Goal: Book appointment/travel/reservation

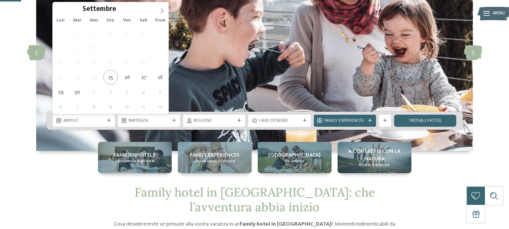
click at [84, 123] on span "Arrivo" at bounding box center [83, 121] width 41 height 6
click at [160, 11] on icon at bounding box center [161, 10] width 5 height 5
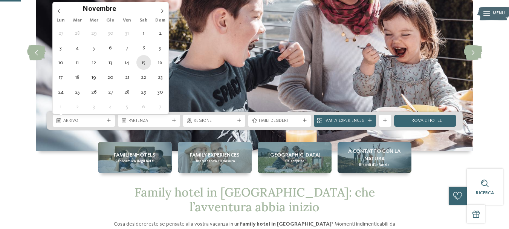
type div "[DATE]"
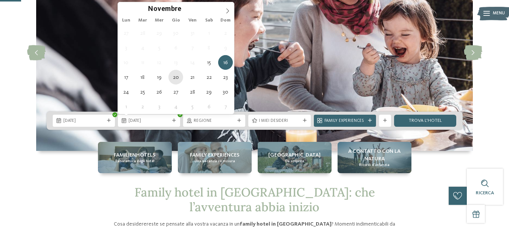
type div "[DATE]"
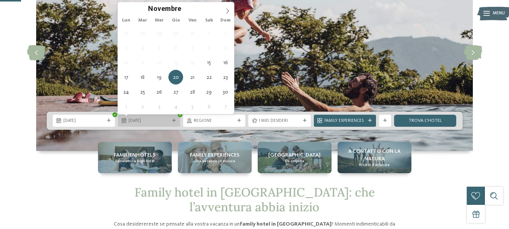
click at [153, 123] on span "[DATE]" at bounding box center [149, 121] width 41 height 6
click at [155, 123] on span "[DATE]" at bounding box center [149, 121] width 41 height 6
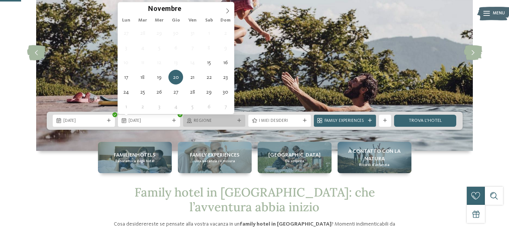
click at [236, 118] on div "Regione" at bounding box center [214, 120] width 44 height 6
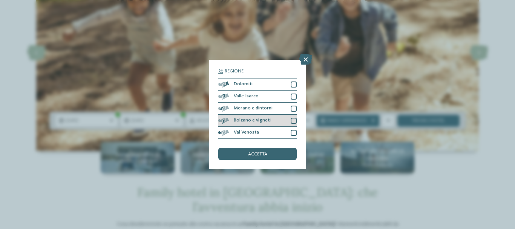
click at [294, 120] on div at bounding box center [294, 121] width 6 height 6
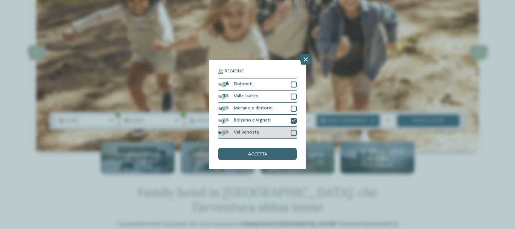
click at [294, 134] on div at bounding box center [294, 133] width 6 height 6
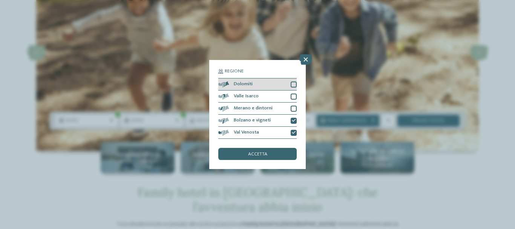
click at [294, 84] on div at bounding box center [294, 84] width 6 height 6
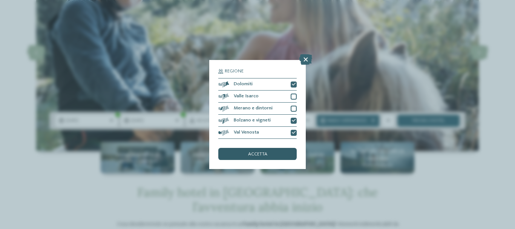
click at [266, 153] on span "accetta" at bounding box center [257, 154] width 19 height 5
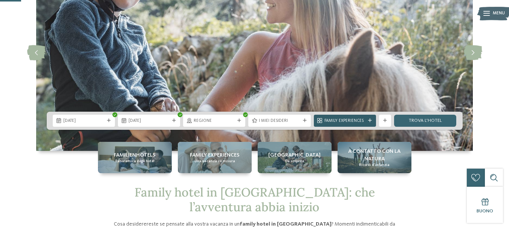
click at [338, 119] on span "Family Experiences" at bounding box center [345, 121] width 41 height 6
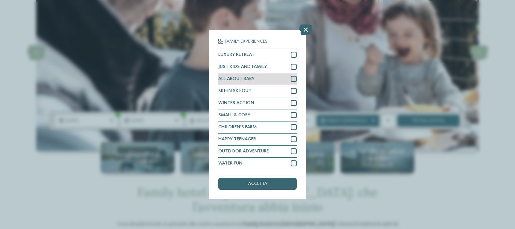
click at [291, 79] on div at bounding box center [294, 79] width 6 height 6
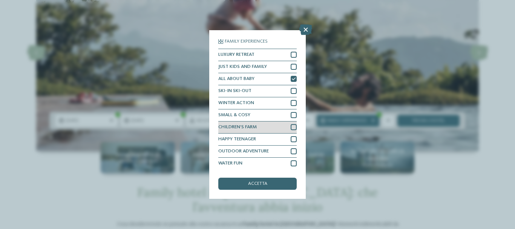
click at [291, 126] on div at bounding box center [294, 127] width 6 height 6
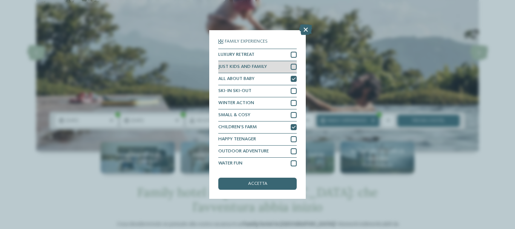
click at [291, 67] on div at bounding box center [294, 67] width 6 height 6
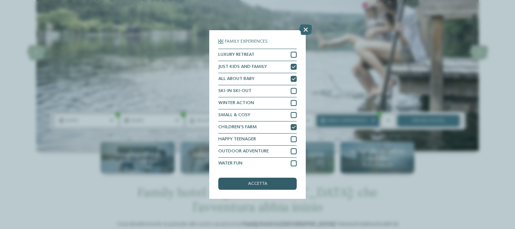
click at [263, 182] on span "accetta" at bounding box center [257, 183] width 19 height 5
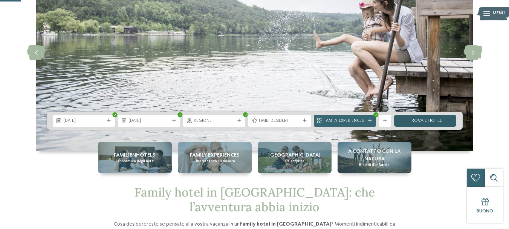
click at [426, 119] on link "trova l’hotel" at bounding box center [425, 121] width 62 height 12
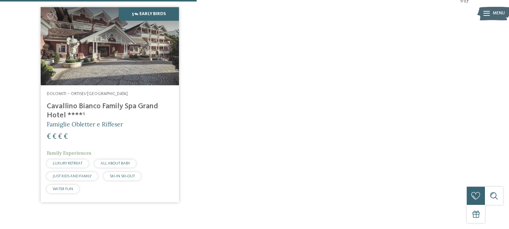
scroll to position [224, 0]
click at [135, 77] on img at bounding box center [110, 46] width 139 height 78
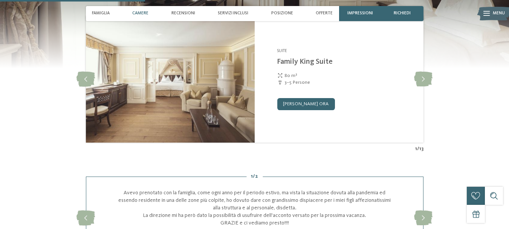
scroll to position [641, 0]
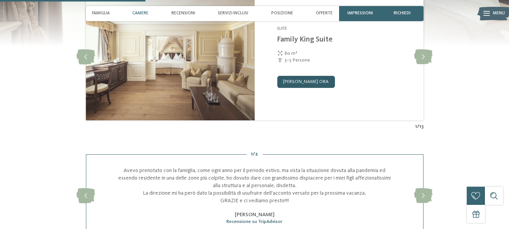
click at [306, 79] on link "[PERSON_NAME] ora" at bounding box center [306, 82] width 58 height 12
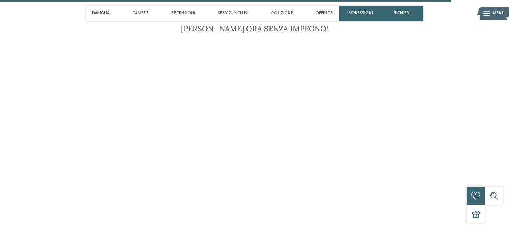
scroll to position [1579, 0]
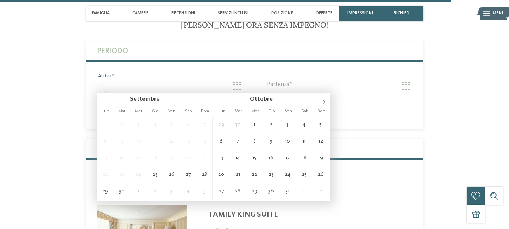
click at [183, 82] on input "Arrivo" at bounding box center [170, 86] width 146 height 13
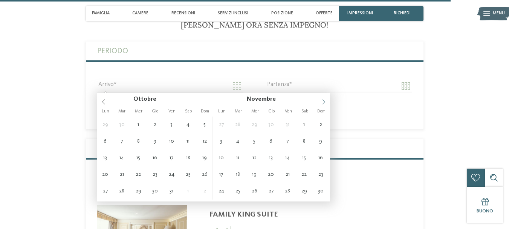
click at [321, 103] on icon at bounding box center [323, 101] width 5 height 5
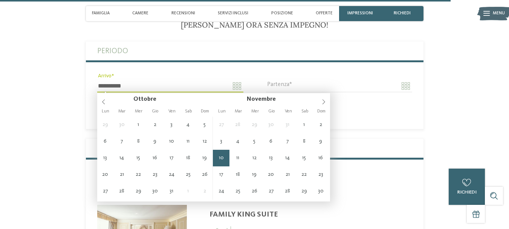
click at [146, 87] on input "**********" at bounding box center [170, 86] width 146 height 13
type input "**********"
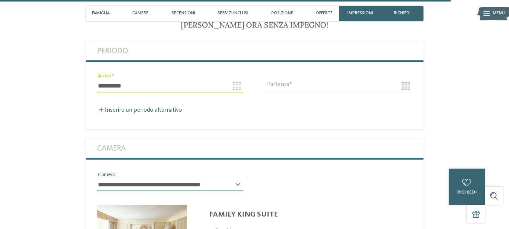
drag, startPoint x: 303, startPoint y: 157, endPoint x: 285, endPoint y: 159, distance: 17.8
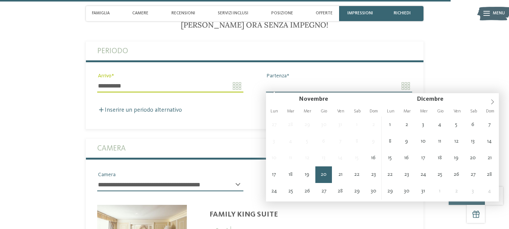
type input "**********"
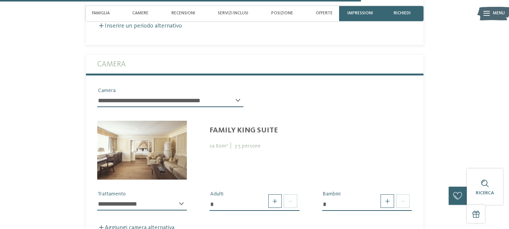
scroll to position [1692, 0]
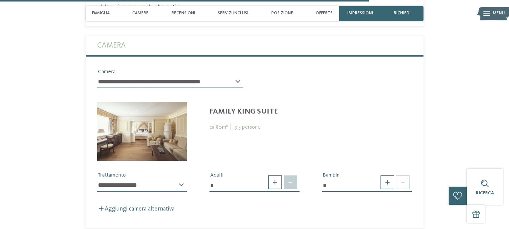
click at [290, 187] on span at bounding box center [291, 182] width 14 height 14
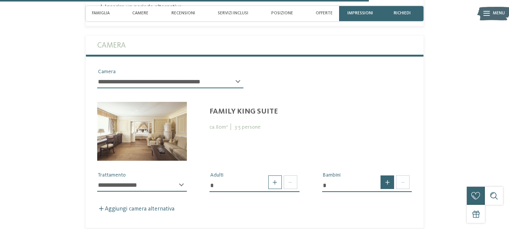
click at [387, 183] on span at bounding box center [388, 182] width 14 height 14
type input "*"
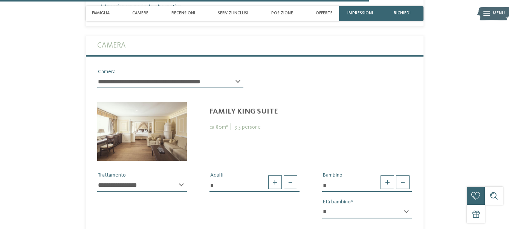
click at [343, 213] on select "* * * * * * * * * * * ** ** ** ** ** ** ** **" at bounding box center [367, 211] width 90 height 13
select select "*"
click at [322, 205] on select "* * * * * * * * * * * ** ** ** ** ** ** ** **" at bounding box center [367, 211] width 90 height 13
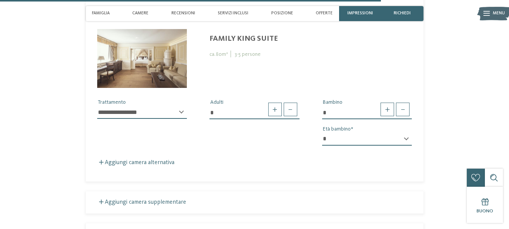
scroll to position [1767, 0]
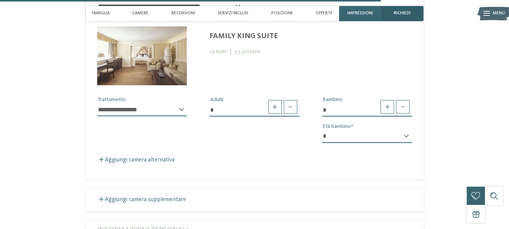
click at [407, 13] on span "richiedi" at bounding box center [402, 13] width 17 height 5
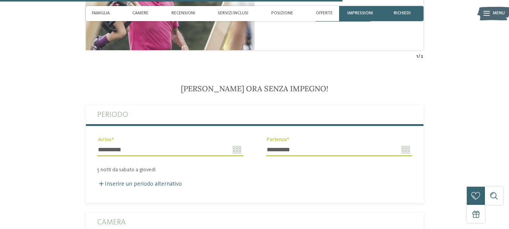
scroll to position [1407, 0]
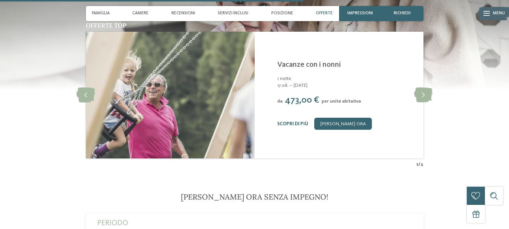
click at [322, 13] on span "Offerte" at bounding box center [324, 13] width 17 height 5
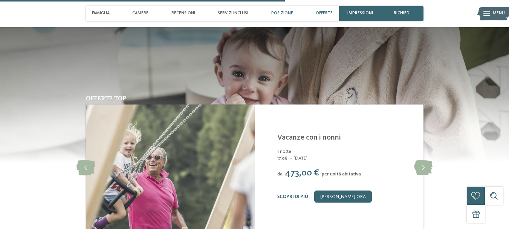
scroll to position [1320, 0]
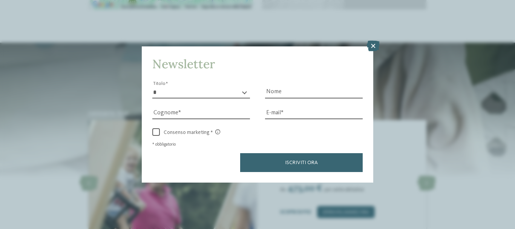
click at [498, 11] on div "Newsletter * ****** ******* ******** ****** Titolo Nome [GEOGRAPHIC_DATA] Fax" at bounding box center [257, 114] width 515 height 229
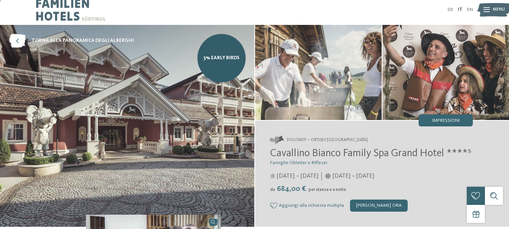
scroll to position [1, 0]
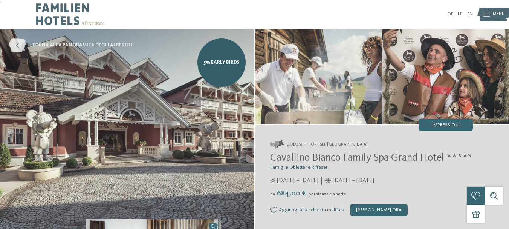
click at [19, 44] on icon at bounding box center [17, 45] width 17 height 14
